Goal: Task Accomplishment & Management: Manage account settings

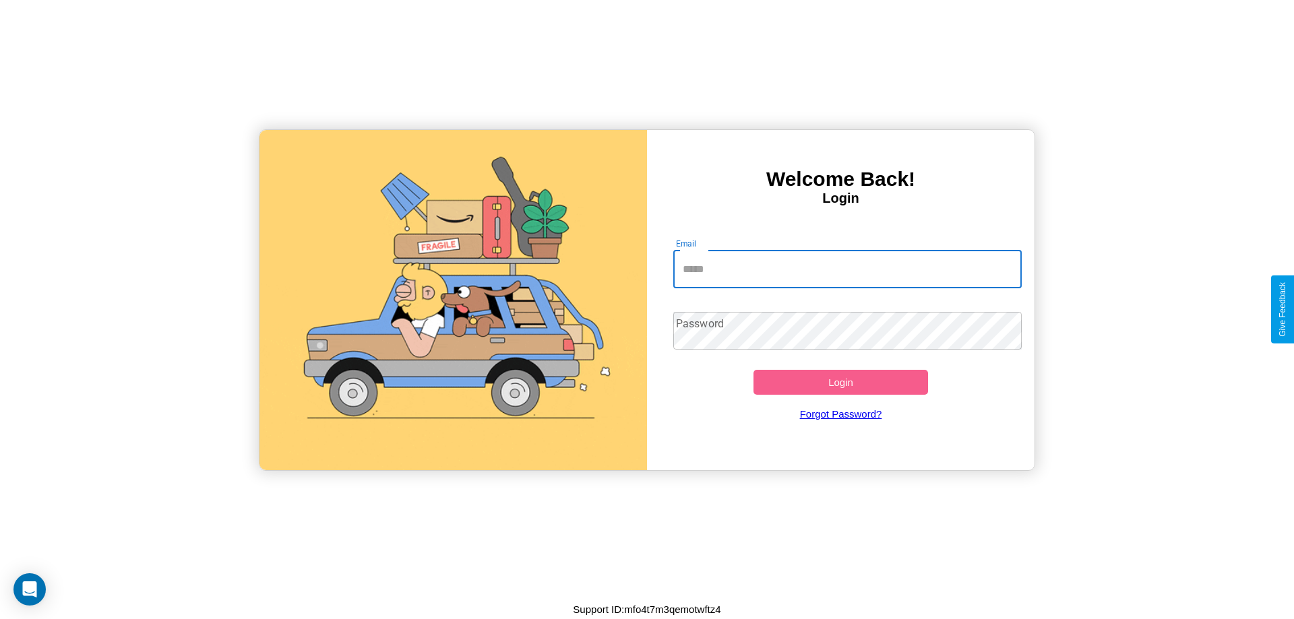
click at [847, 269] on input "Email" at bounding box center [847, 270] width 349 height 38
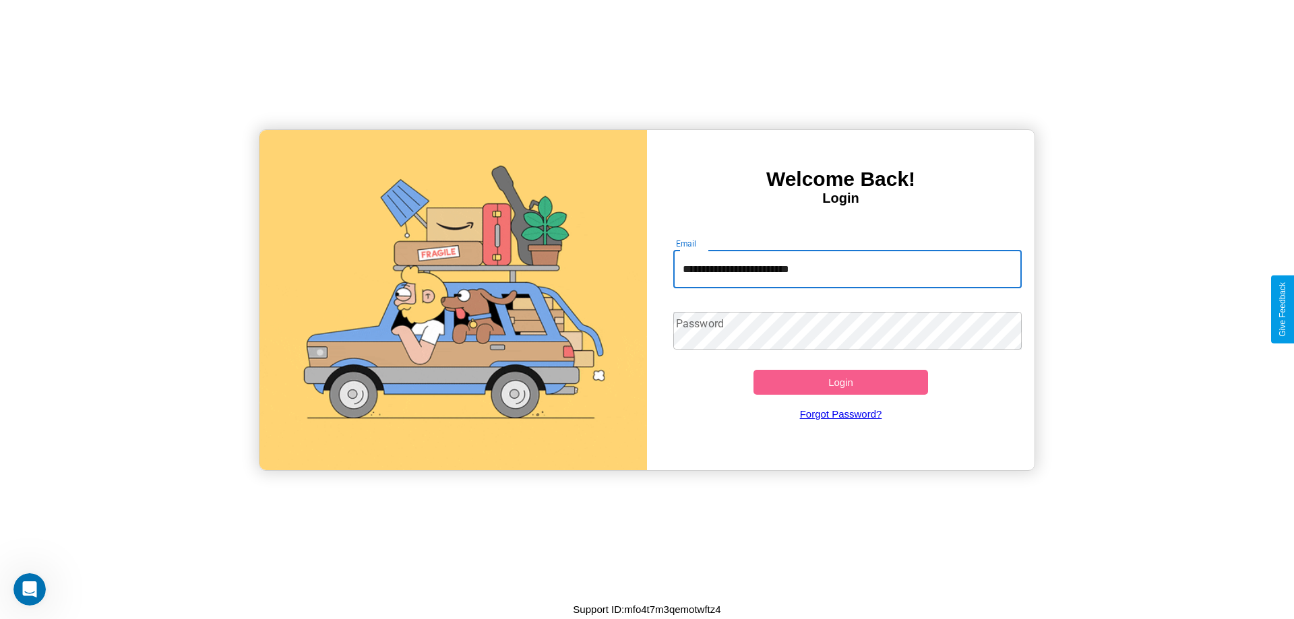
type input "**********"
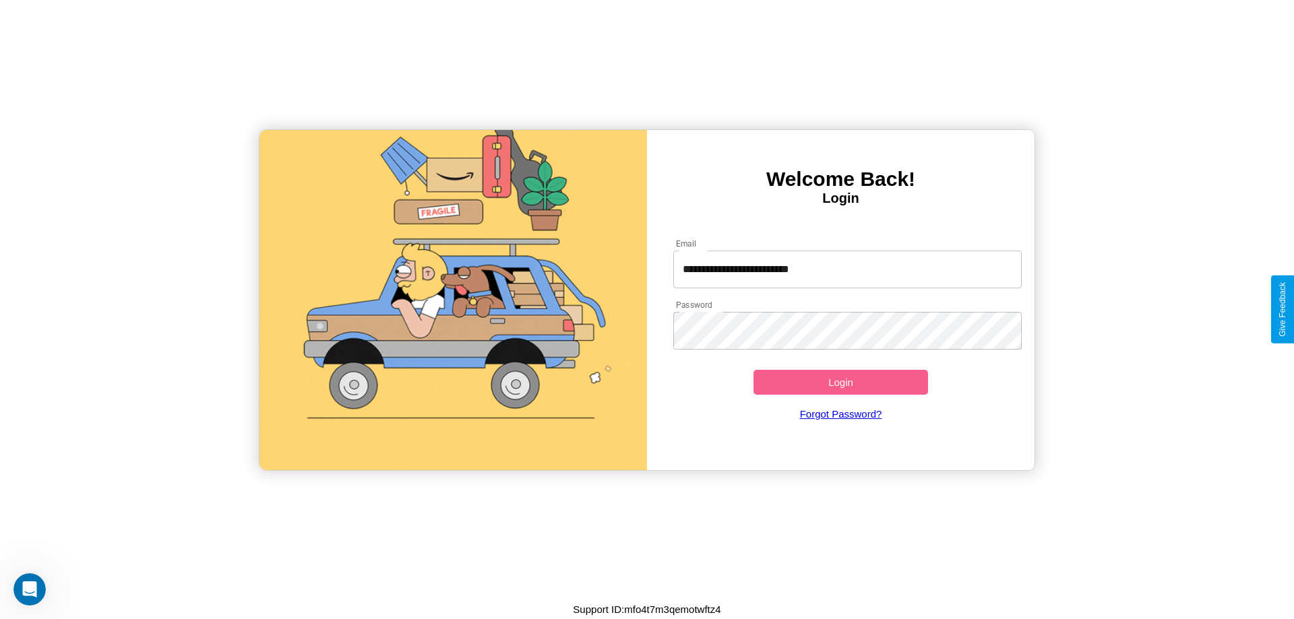
click at [840, 382] on button "Login" at bounding box center [841, 382] width 175 height 25
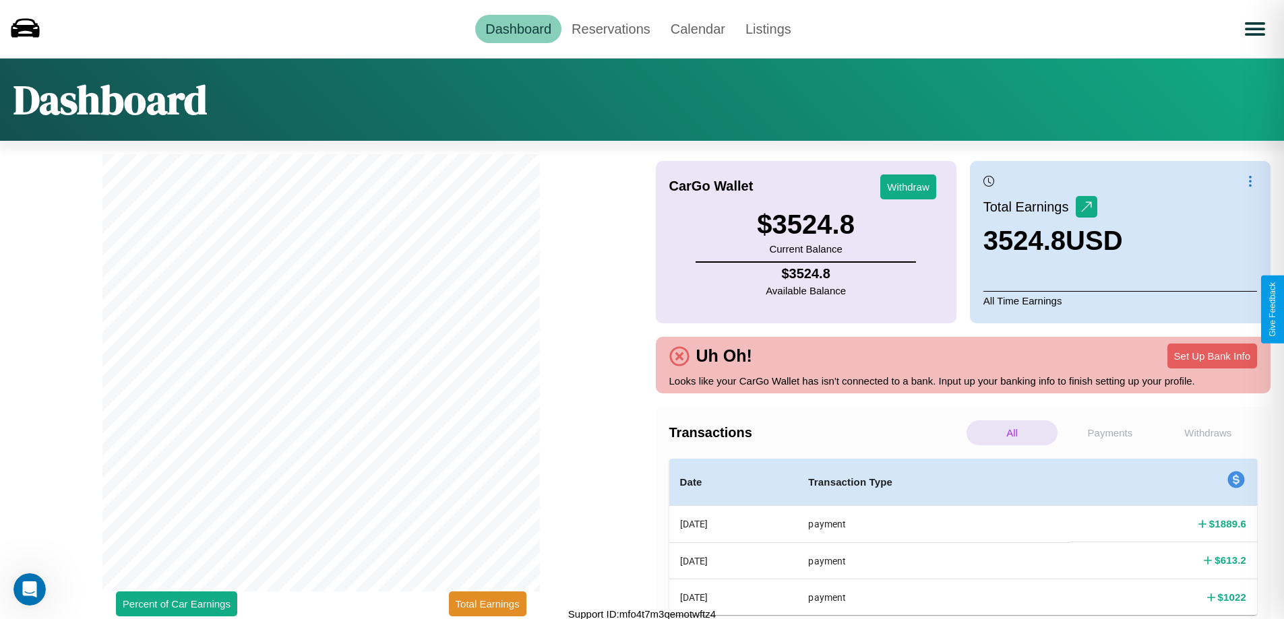
click at [1109, 433] on p "Payments" at bounding box center [1109, 433] width 91 height 25
click at [1208, 433] on p "Withdraws" at bounding box center [1208, 433] width 91 height 25
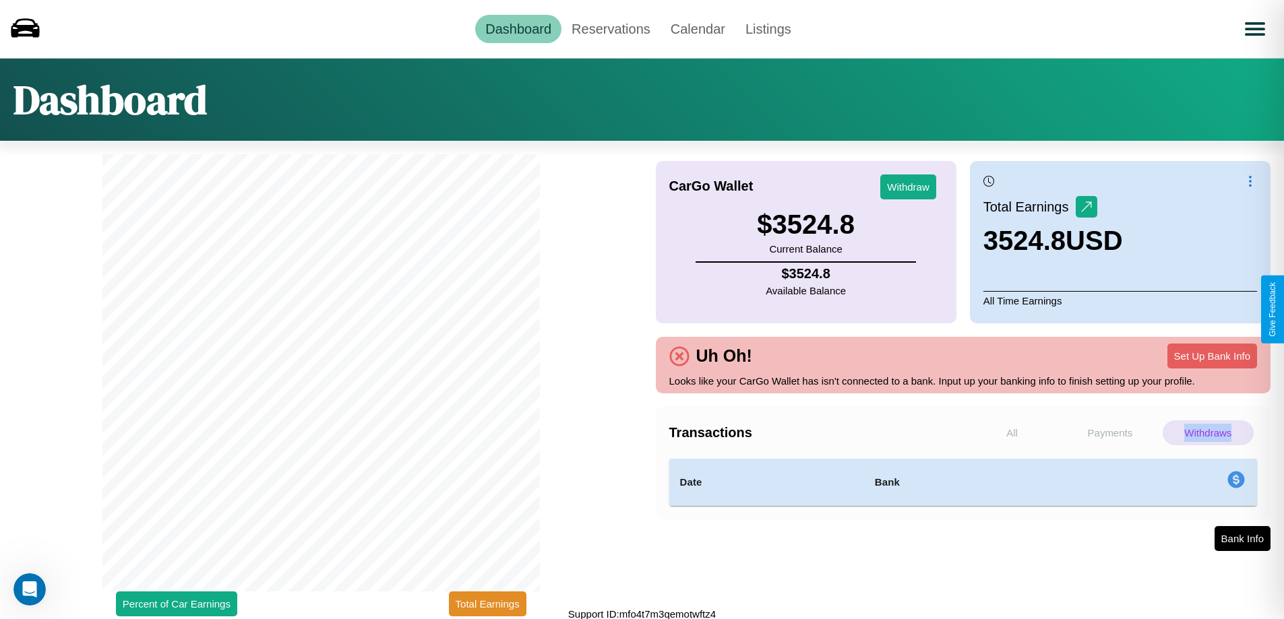
click at [1208, 433] on p "Withdraws" at bounding box center [1208, 433] width 91 height 25
click at [1012, 433] on p "All" at bounding box center [1012, 433] width 91 height 25
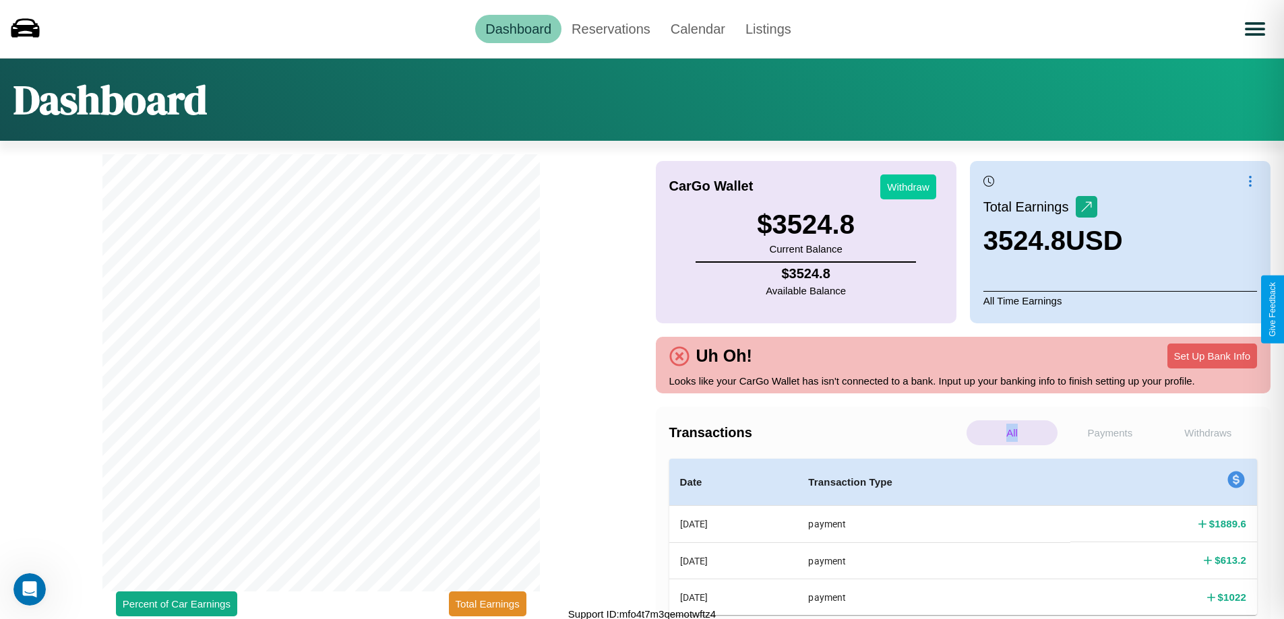
click at [908, 187] on button "Withdraw" at bounding box center [908, 187] width 56 height 25
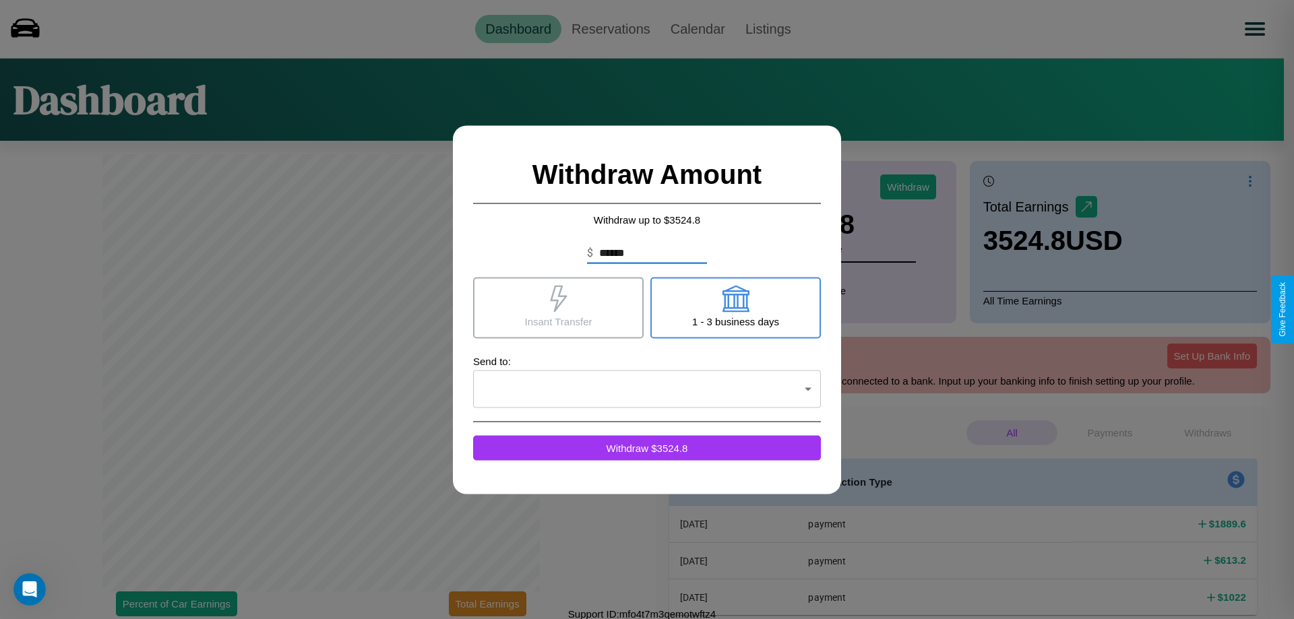
click at [735, 307] on icon at bounding box center [735, 298] width 27 height 27
click at [558, 307] on icon at bounding box center [558, 298] width 17 height 27
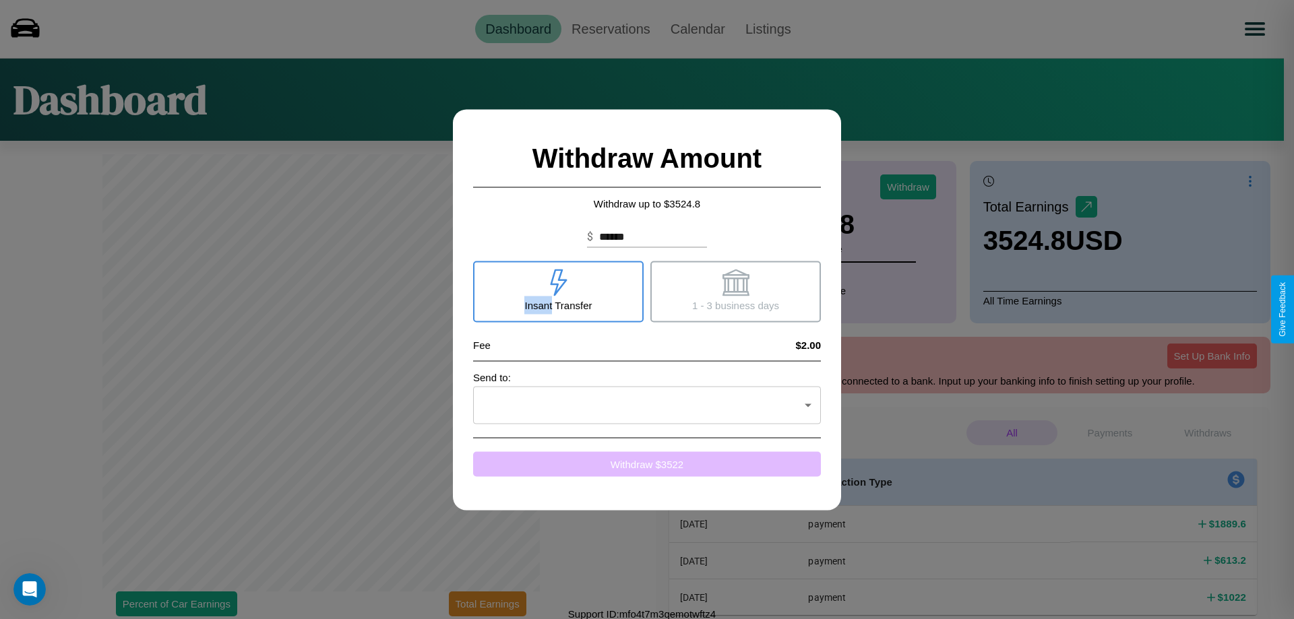
click at [647, 464] on button "Withdraw $ 3522" at bounding box center [647, 464] width 348 height 25
